Goal: Task Accomplishment & Management: Use online tool/utility

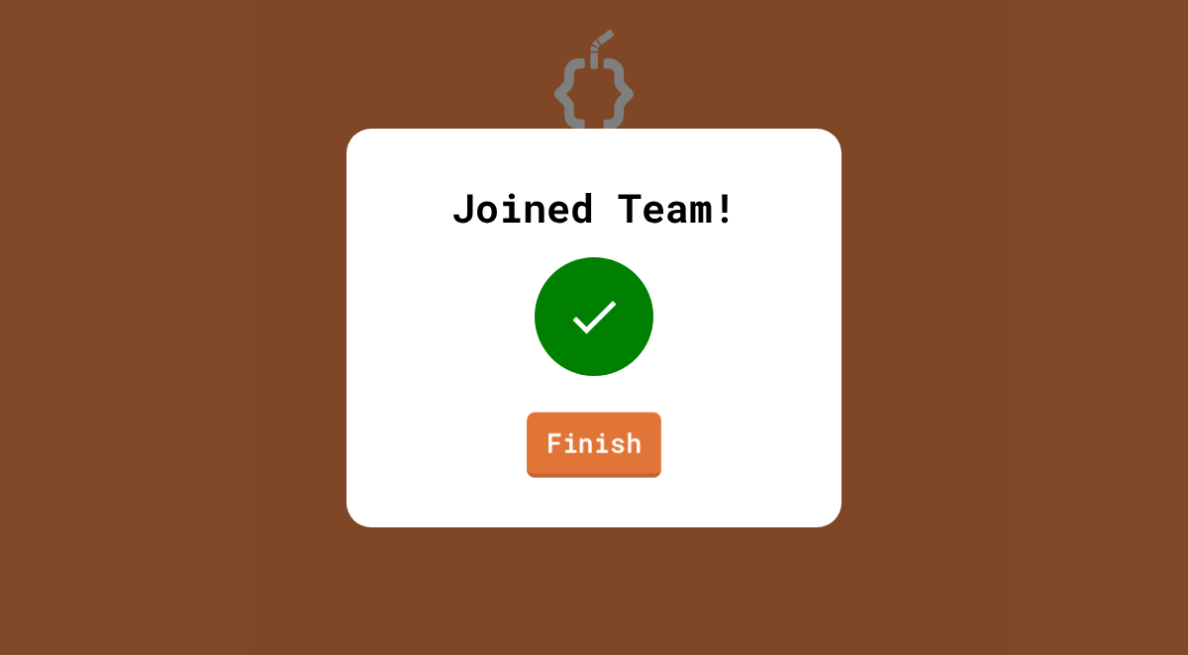
click at [593, 473] on link "Finish" at bounding box center [593, 444] width 135 height 65
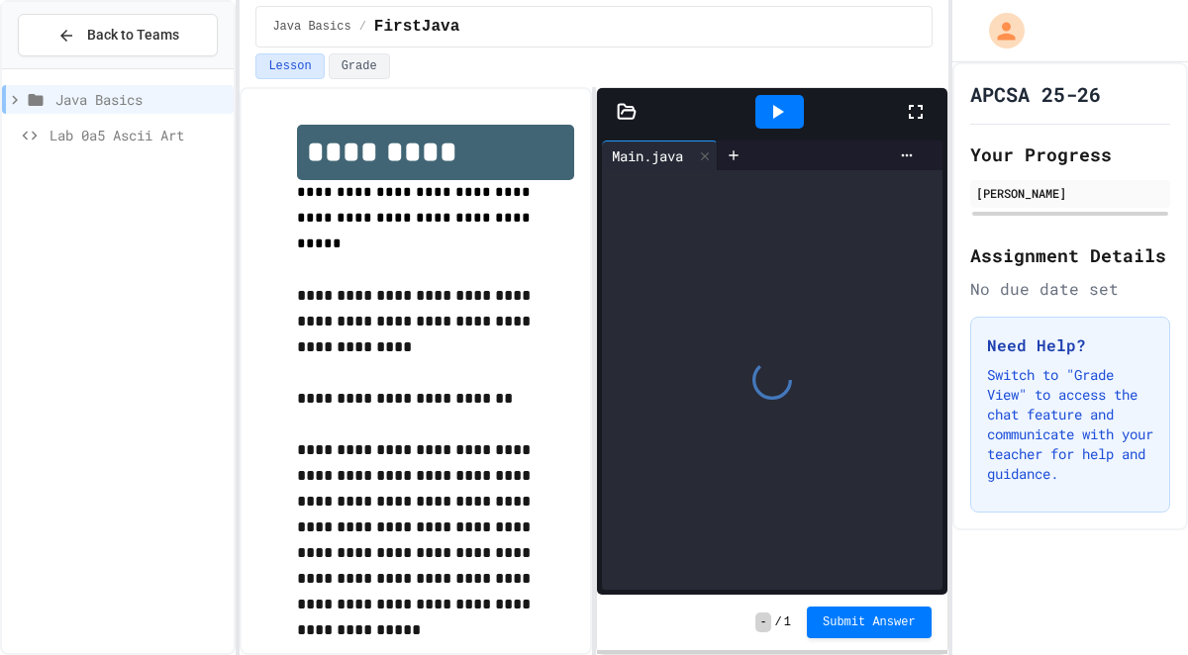
click at [763, 121] on div at bounding box center [779, 112] width 48 height 34
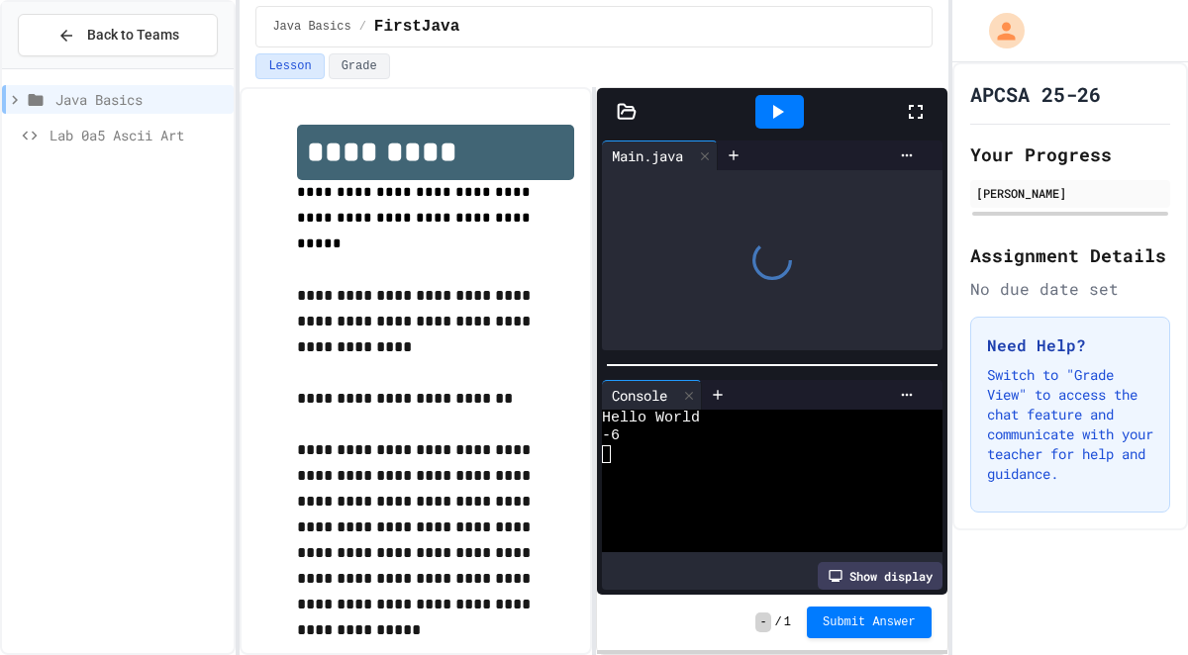
click at [621, 121] on icon at bounding box center [627, 112] width 20 height 20
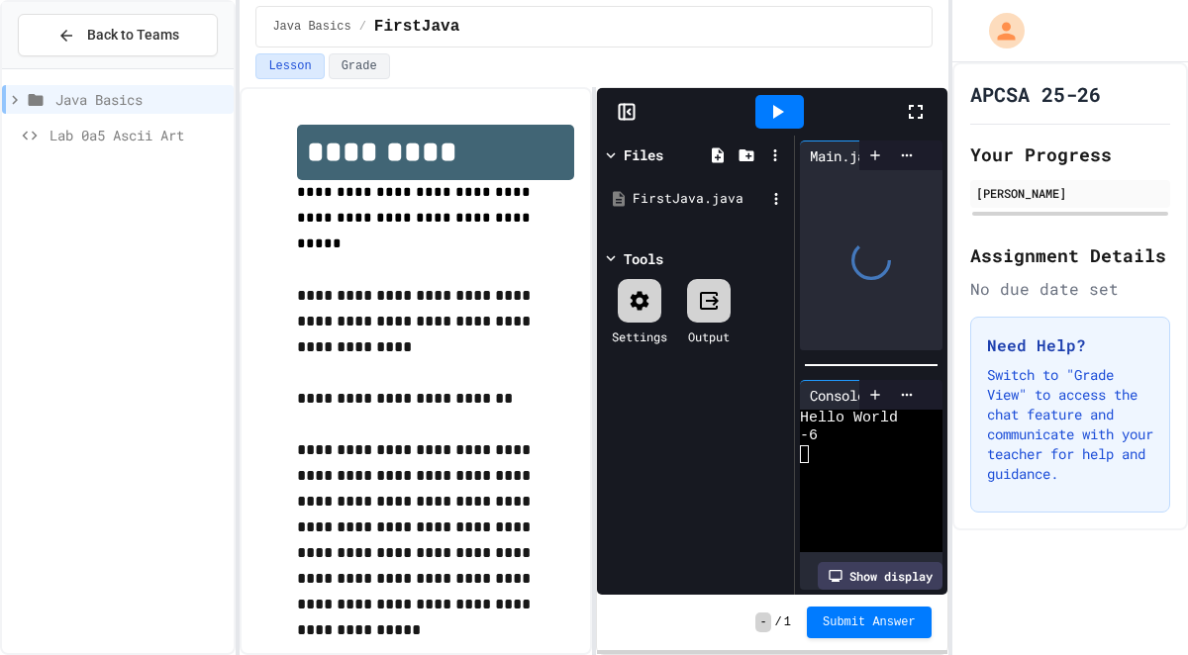
click at [645, 206] on div "FirstJava.java" at bounding box center [698, 199] width 133 height 20
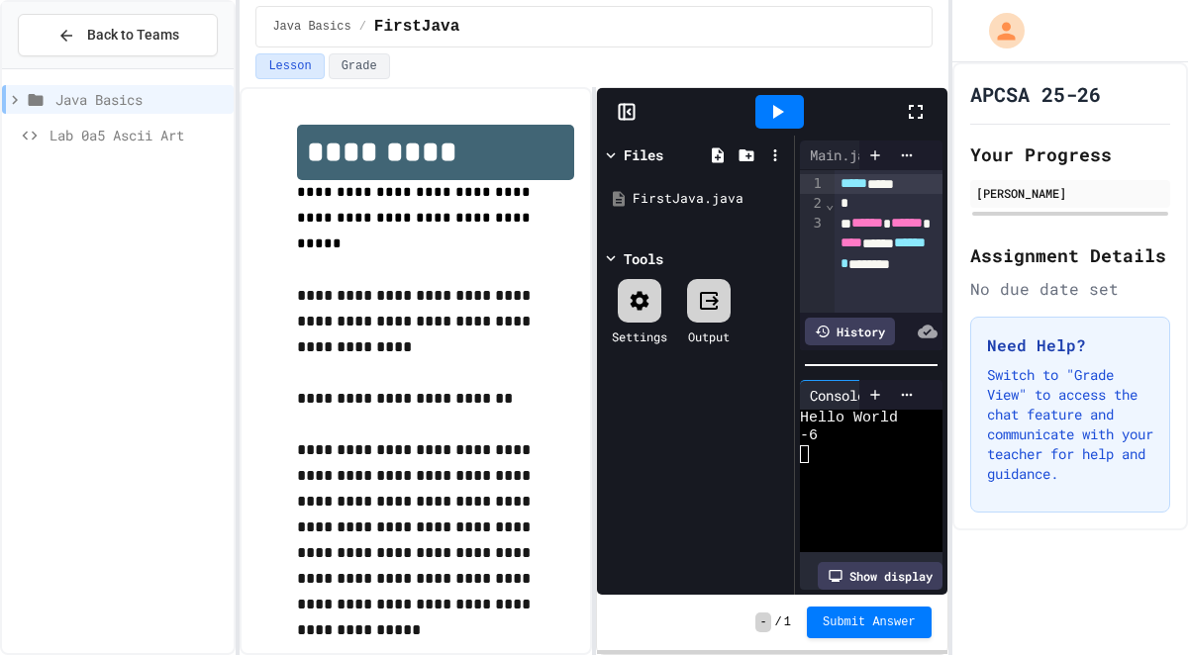
click at [633, 106] on rect at bounding box center [627, 112] width 15 height 15
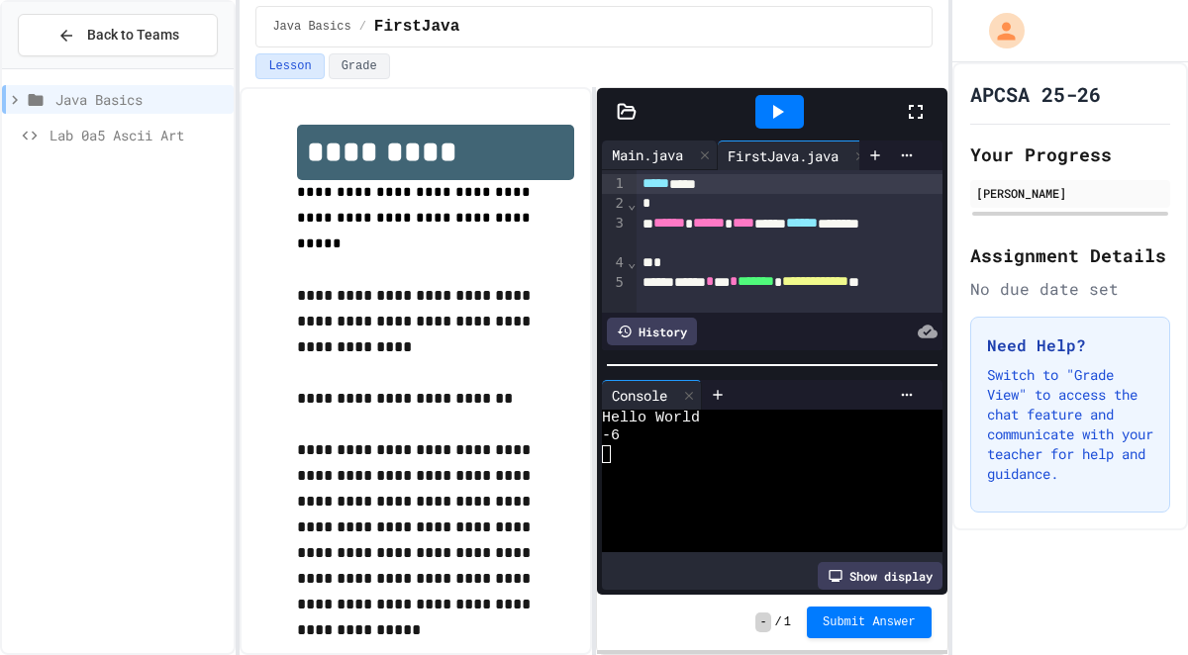
click at [670, 156] on div "Main.java" at bounding box center [647, 154] width 91 height 21
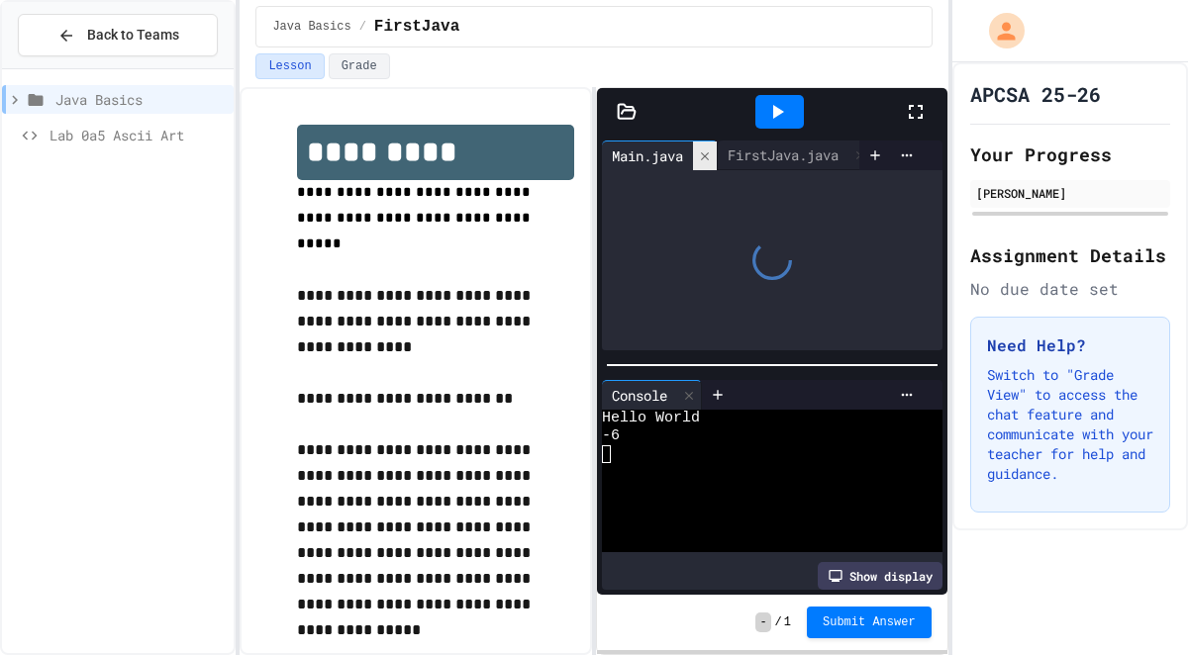
click at [699, 151] on div at bounding box center [705, 156] width 24 height 29
click at [693, 151] on div "Main.java" at bounding box center [647, 155] width 91 height 21
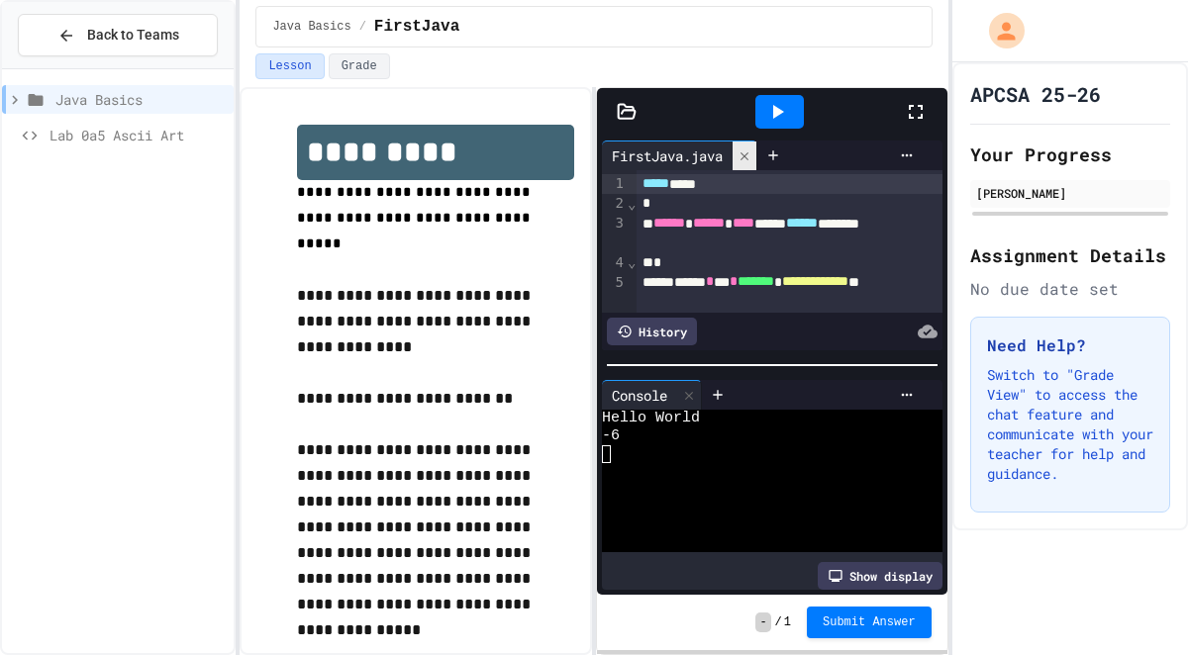
click at [699, 151] on div "FirstJava.java" at bounding box center [667, 155] width 131 height 21
click at [738, 158] on div at bounding box center [744, 156] width 24 height 29
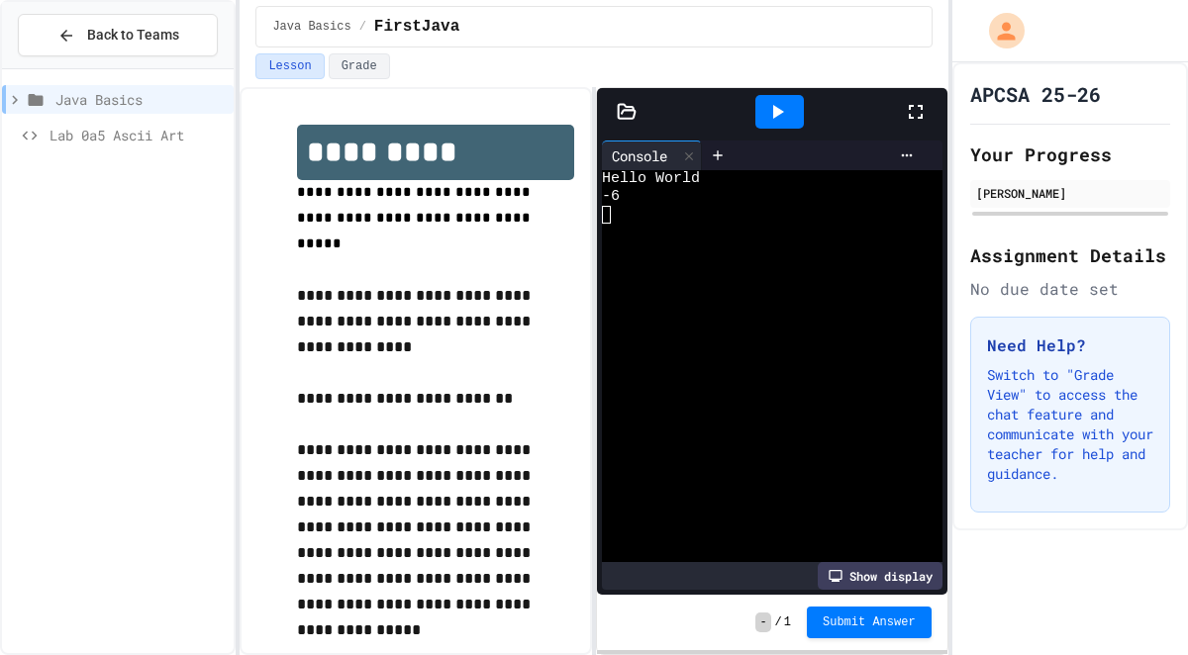
click at [623, 116] on icon at bounding box center [627, 112] width 20 height 20
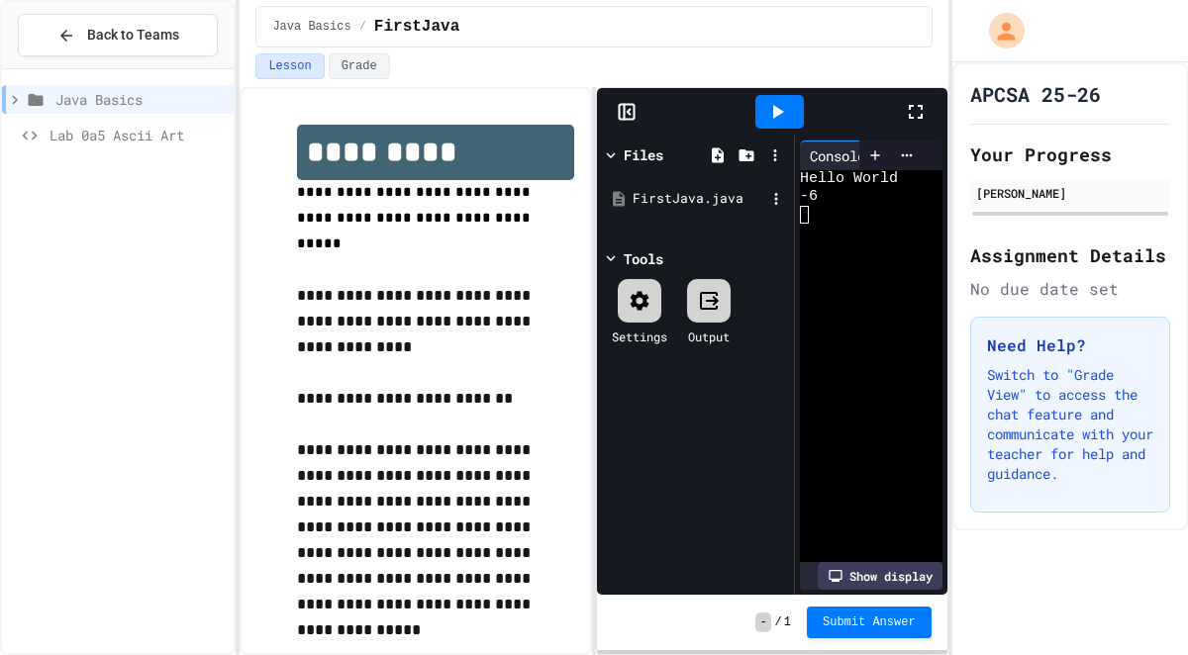
click at [695, 184] on div "FirstJava.java" at bounding box center [695, 199] width 187 height 36
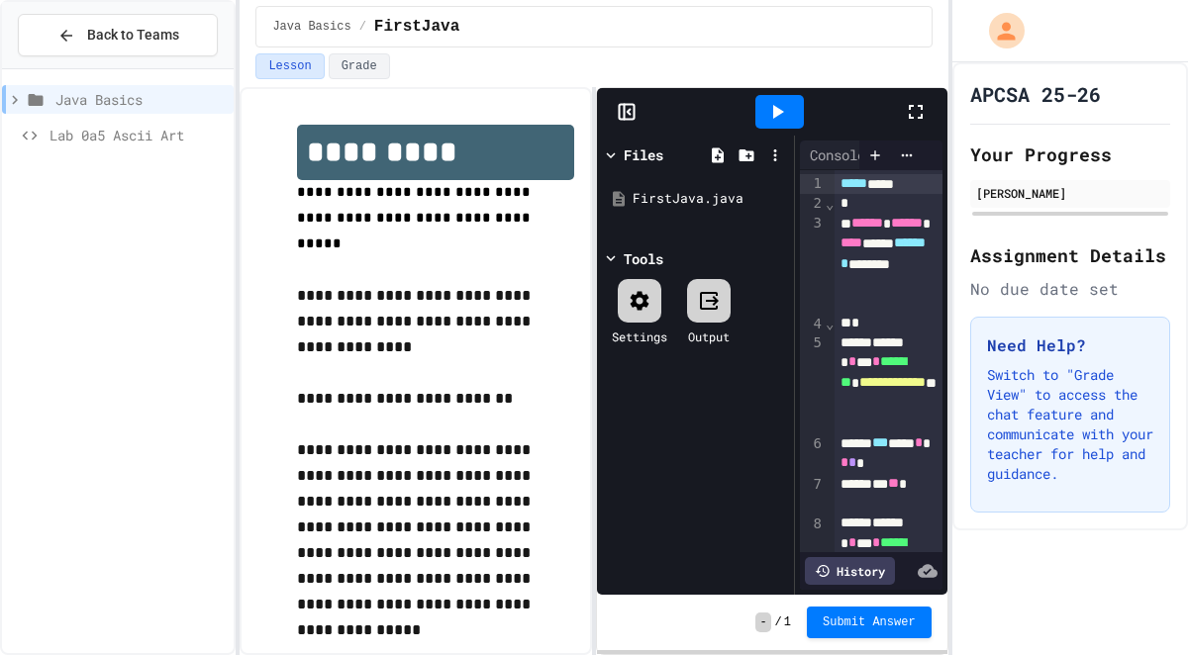
click at [894, 207] on div "*" at bounding box center [887, 204] width 107 height 20
click at [604, 109] on div at bounding box center [626, 112] width 59 height 20
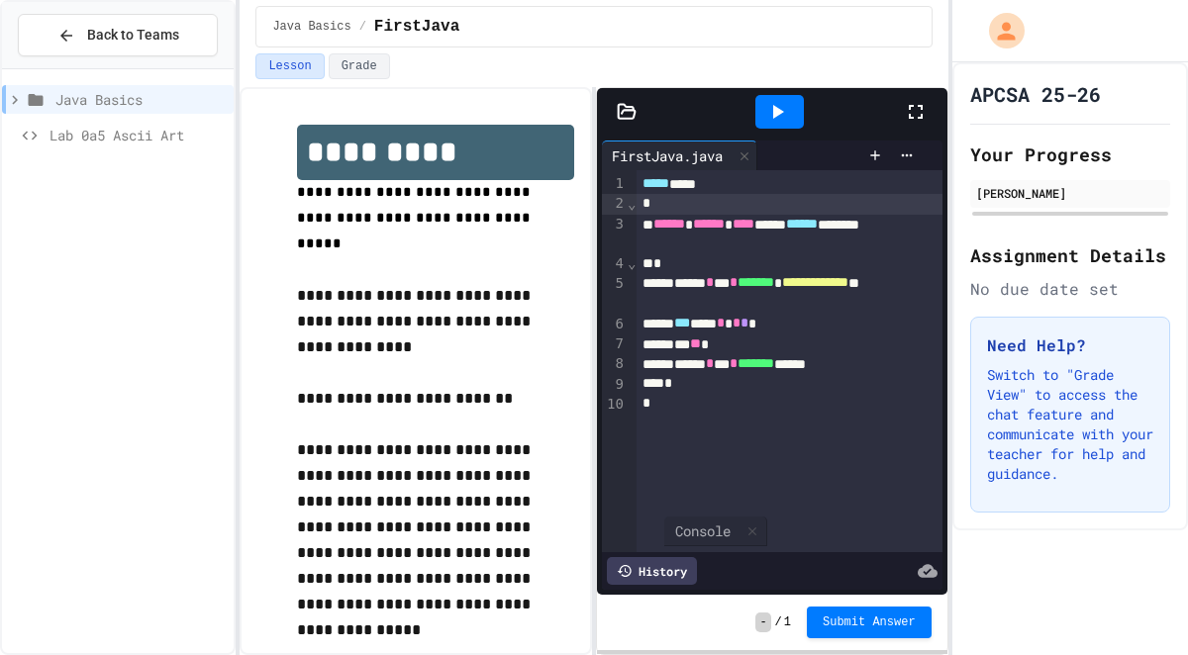
drag, startPoint x: 641, startPoint y: 156, endPoint x: 704, endPoint y: 539, distance: 388.0
click at [704, 539] on div "**********" at bounding box center [772, 365] width 340 height 449
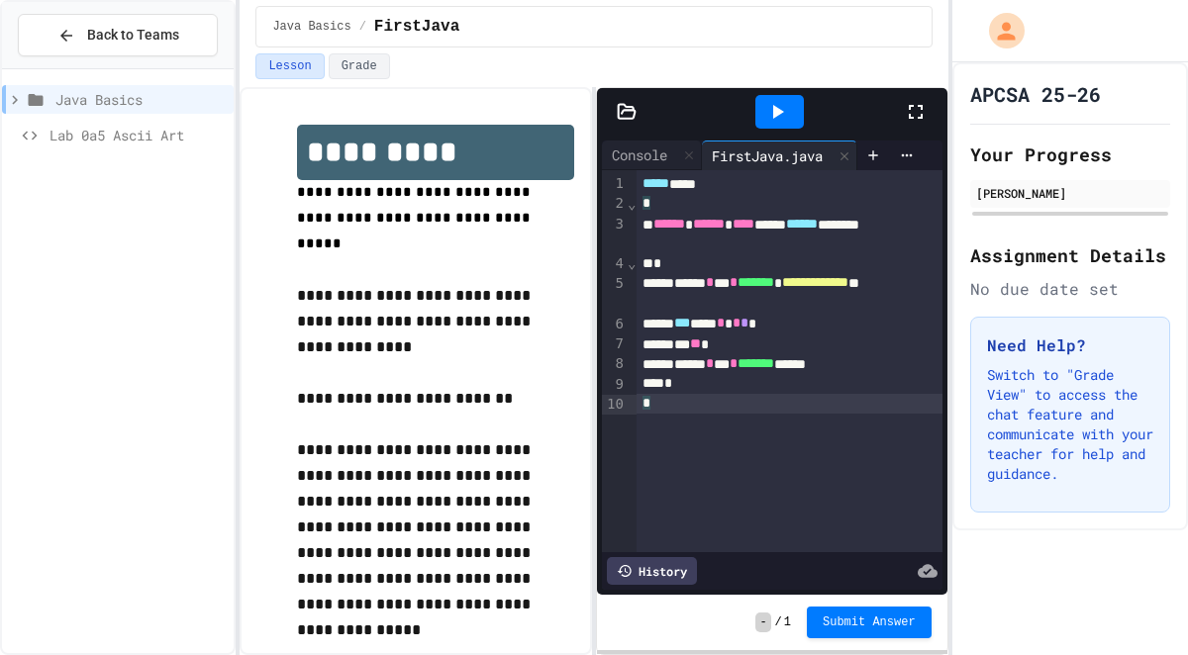
drag, startPoint x: 704, startPoint y: 539, endPoint x: 687, endPoint y: 540, distance: 16.9
click at [687, 540] on div "**********" at bounding box center [788, 361] width 305 height 382
click at [779, 110] on icon at bounding box center [778, 112] width 11 height 14
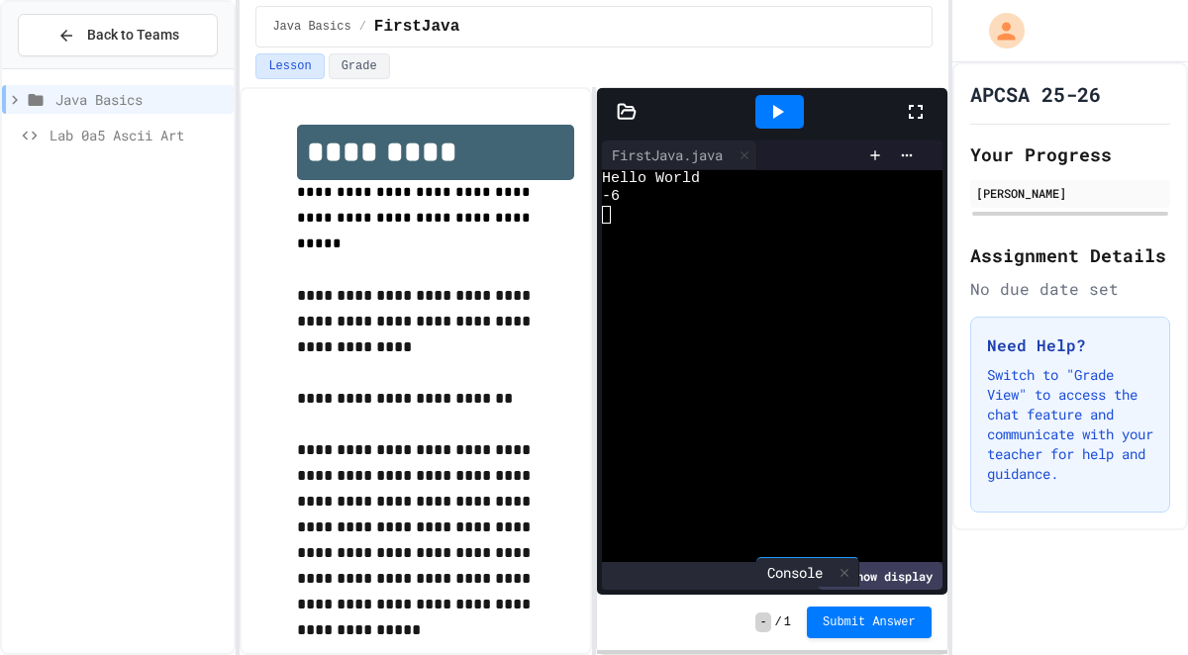
drag, startPoint x: 655, startPoint y: 156, endPoint x: 813, endPoint y: 577, distance: 449.4
click at [813, 577] on div "Console FirstJava.java WWWWWWWWWWWWWWWWWWWWWWWWWWWWWWWW Hello World -6 Show dis…" at bounding box center [772, 365] width 340 height 449
click at [839, 577] on icon at bounding box center [835, 576] width 16 height 16
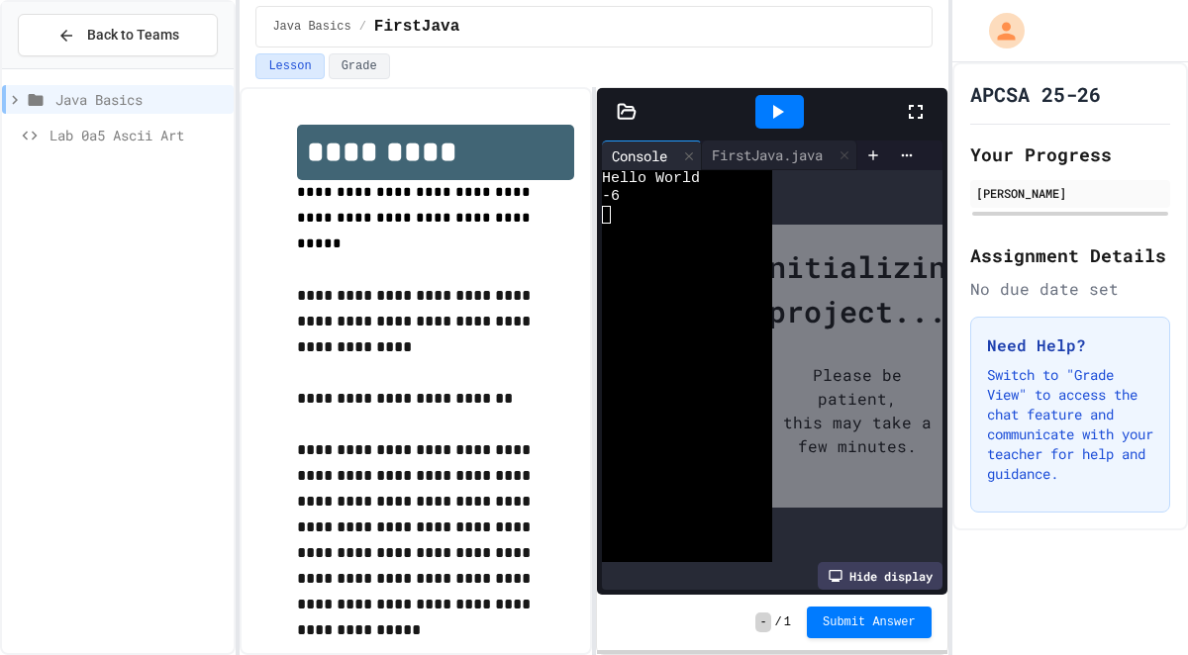
click at [842, 574] on div "Hide display" at bounding box center [879, 576] width 125 height 28
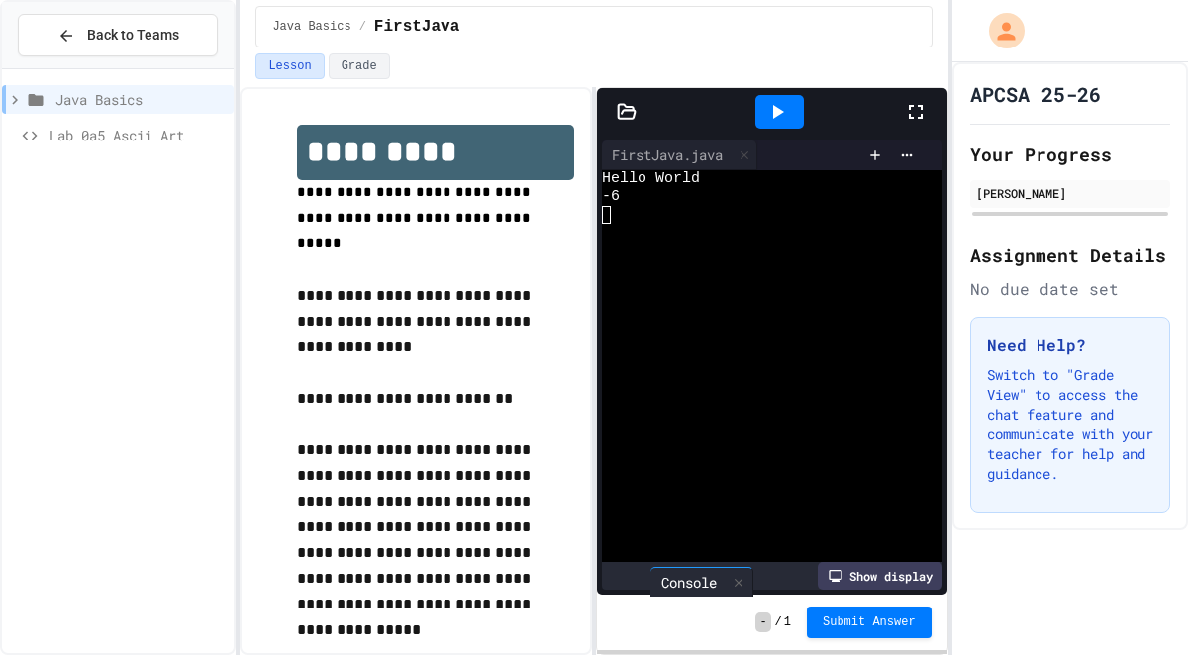
drag, startPoint x: 643, startPoint y: 149, endPoint x: 691, endPoint y: 591, distance: 443.9
click at [691, 591] on div "Console FirstJava.java WWWWWWWWWWWWWWWWWWWWWWWWWWWWWWWW Hello World -6 Show dis…" at bounding box center [772, 365] width 350 height 459
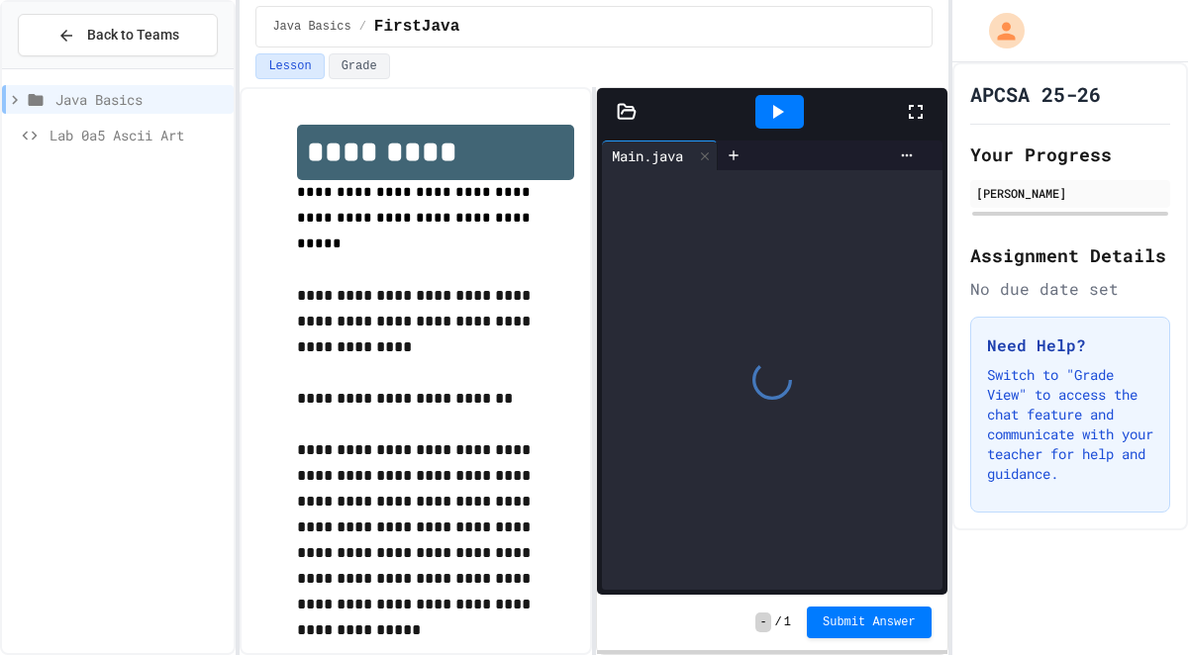
click at [633, 114] on icon at bounding box center [627, 111] width 17 height 14
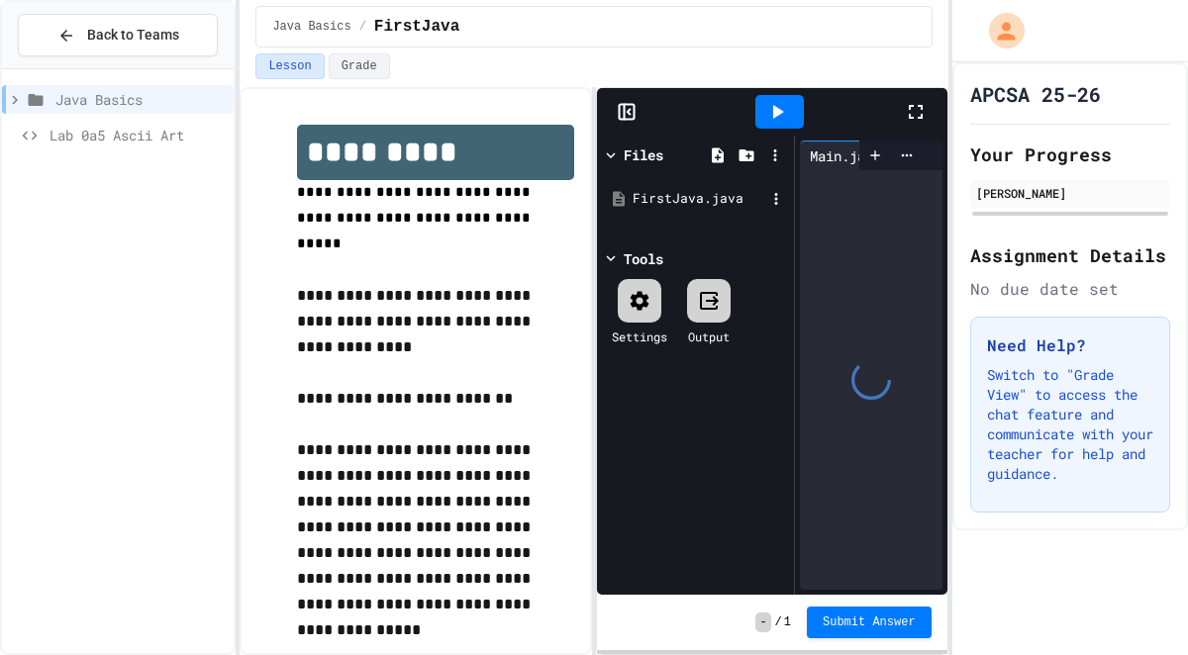
click at [636, 209] on div "FirstJava.java" at bounding box center [695, 199] width 187 height 36
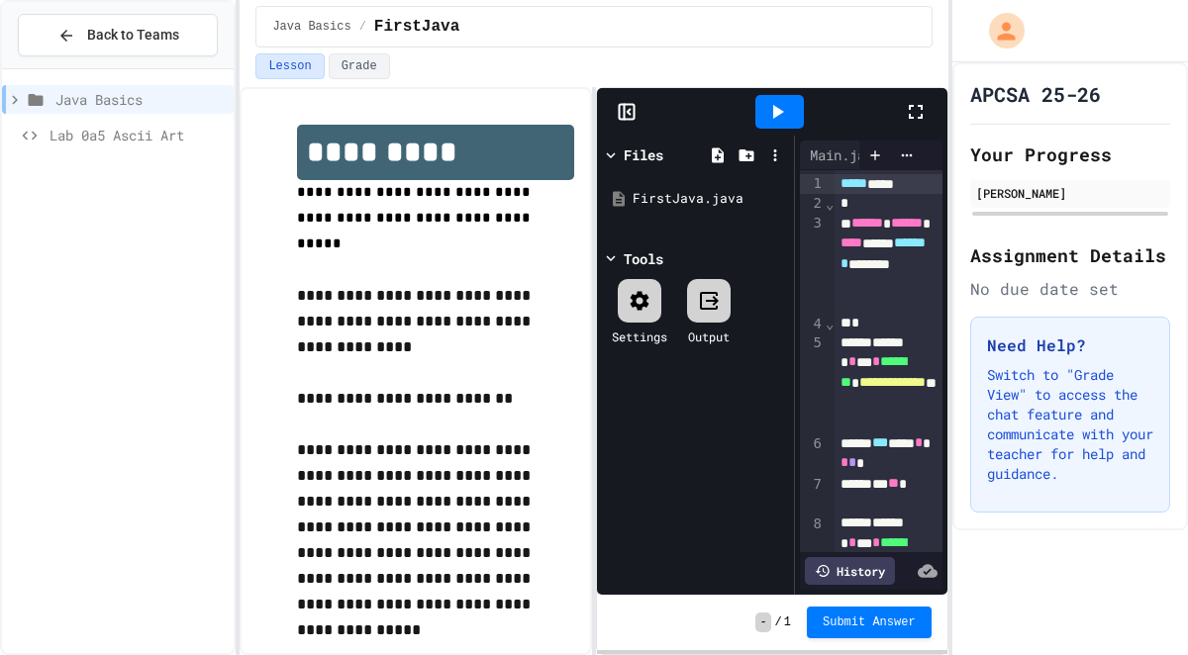
click at [628, 107] on icon at bounding box center [627, 112] width 20 height 20
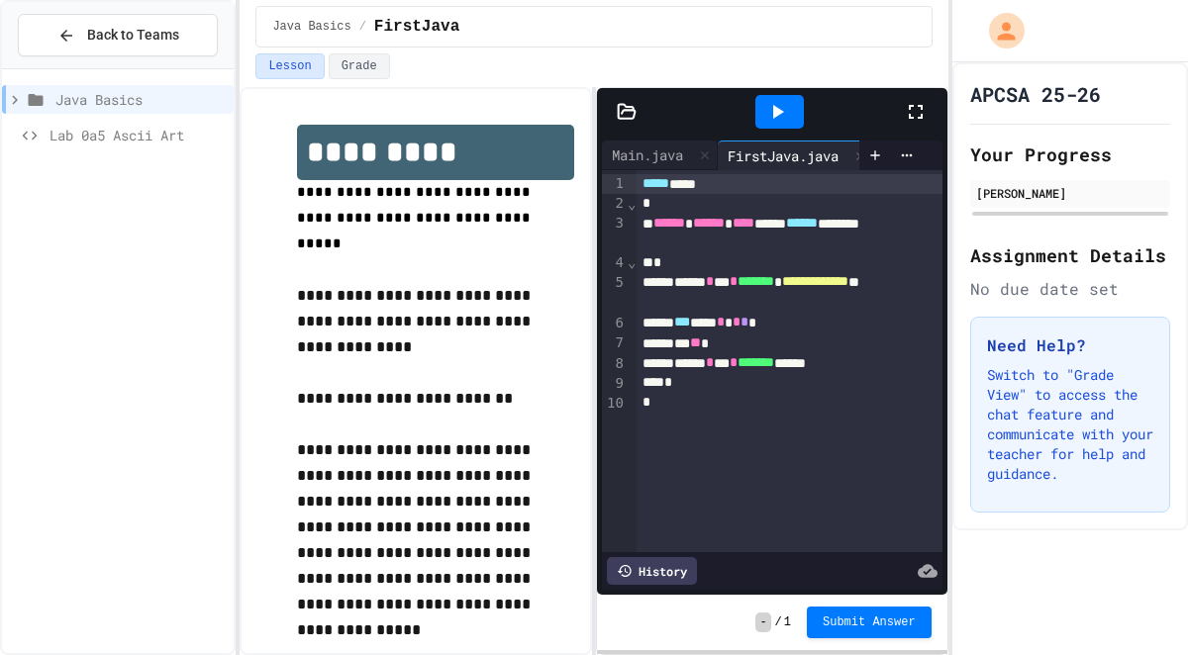
click at [777, 122] on icon at bounding box center [777, 112] width 24 height 24
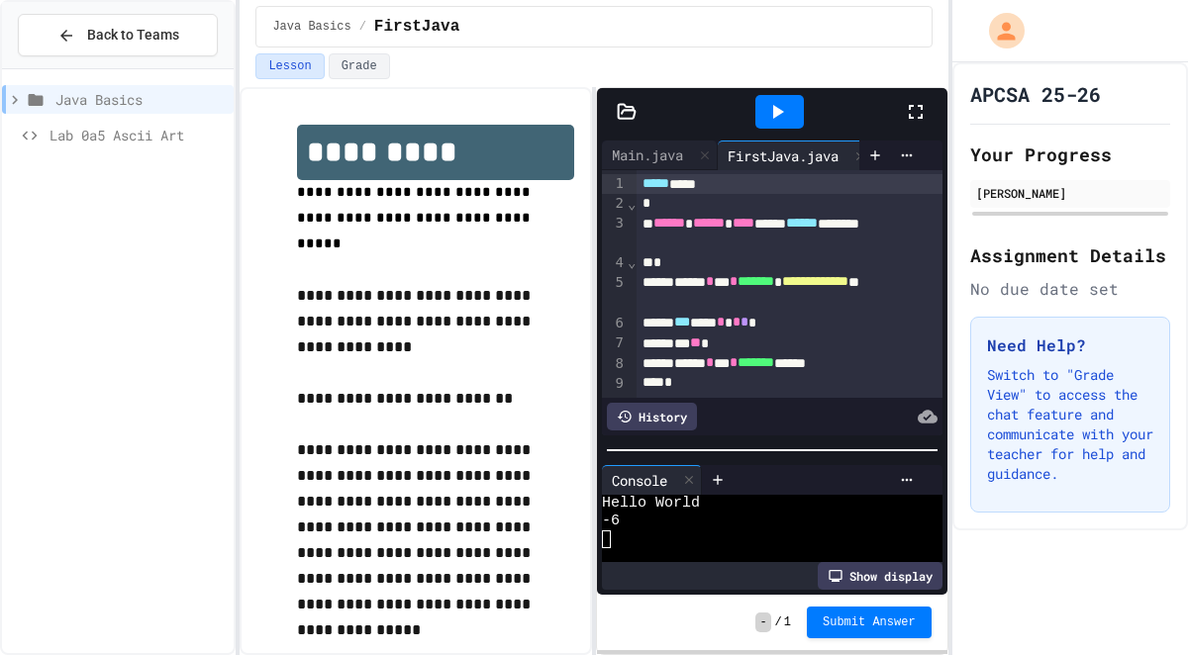
click at [792, 454] on div at bounding box center [772, 450] width 350 height 20
click at [685, 220] on span "******" at bounding box center [669, 223] width 32 height 14
